Goal: Task Accomplishment & Management: Use online tool/utility

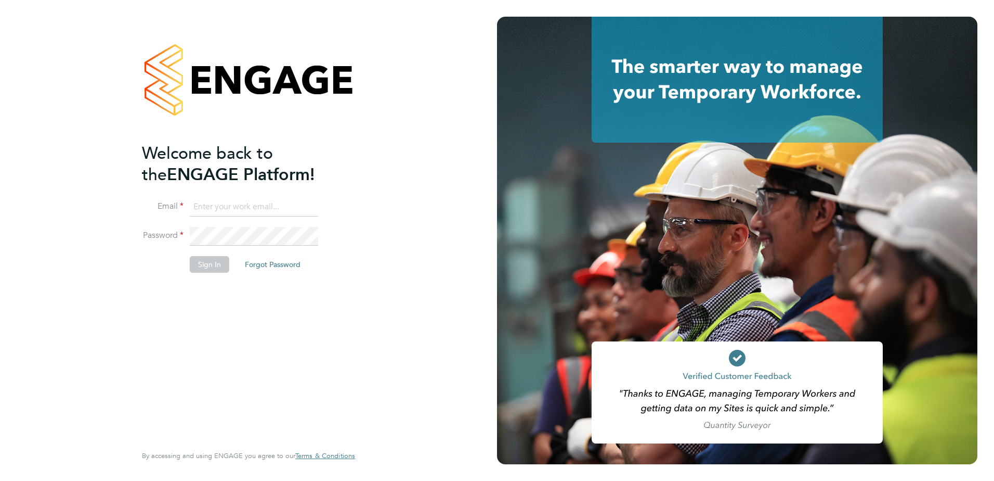
type input "stephen.mitchinson@vistry.co.uk"
click at [214, 267] on button "Sign In" at bounding box center [210, 264] width 40 height 17
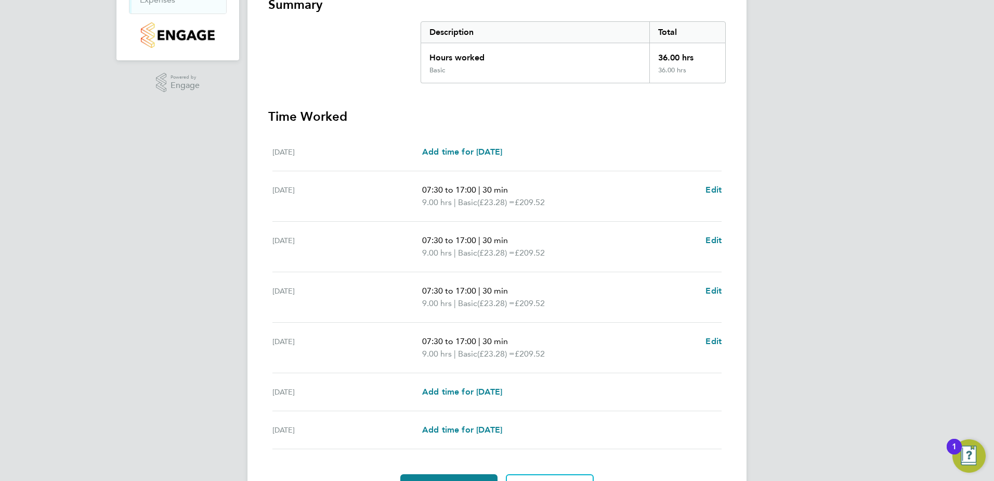
scroll to position [259, 0]
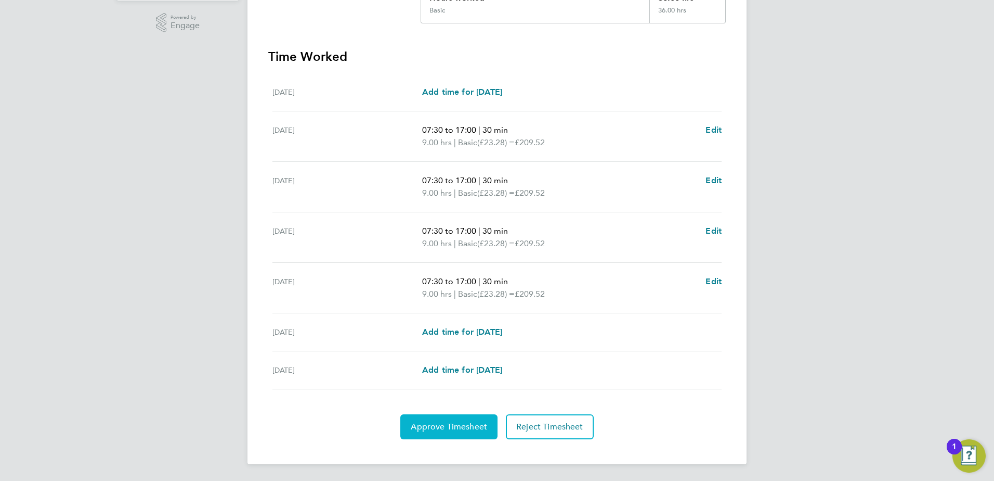
click at [442, 431] on span "Approve Timesheet" at bounding box center [449, 426] width 76 height 10
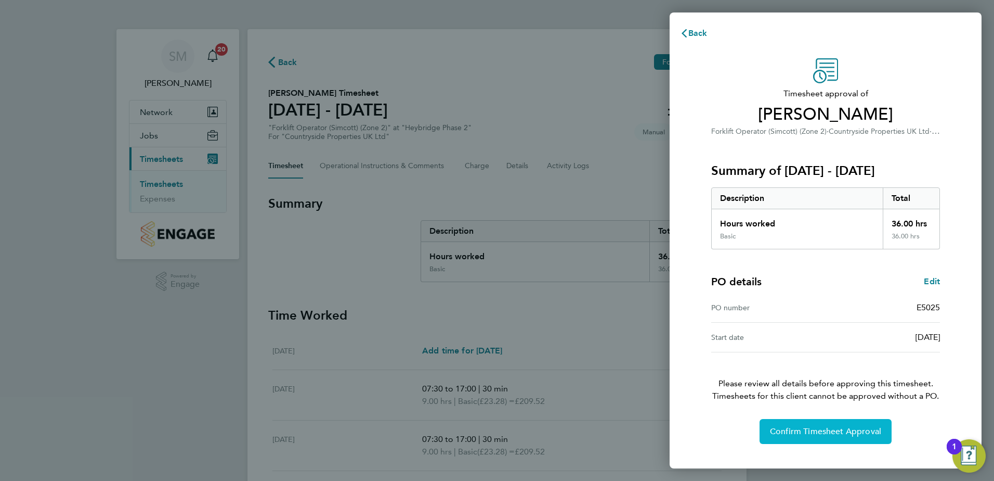
click at [824, 429] on span "Confirm Timesheet Approval" at bounding box center [825, 431] width 111 height 10
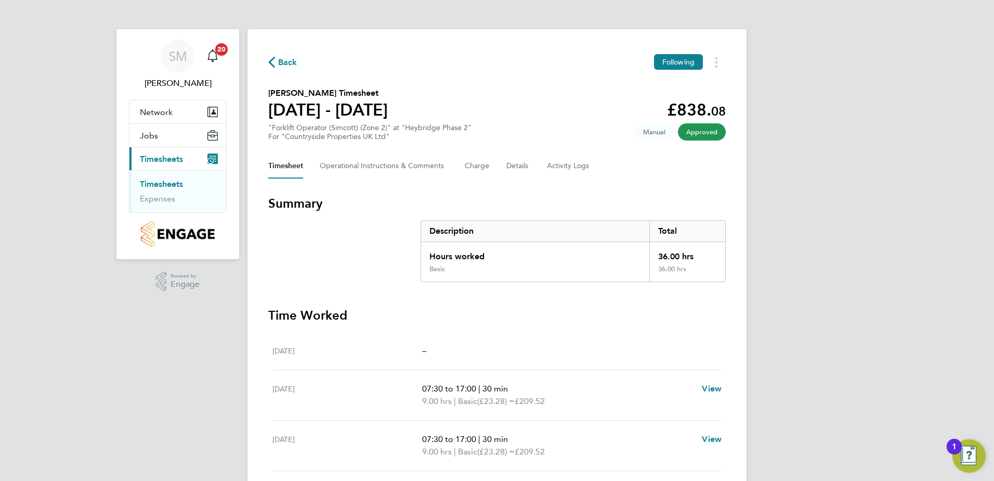
click at [150, 184] on link "Timesheets" at bounding box center [161, 184] width 43 height 10
